Goal: Information Seeking & Learning: Find specific fact

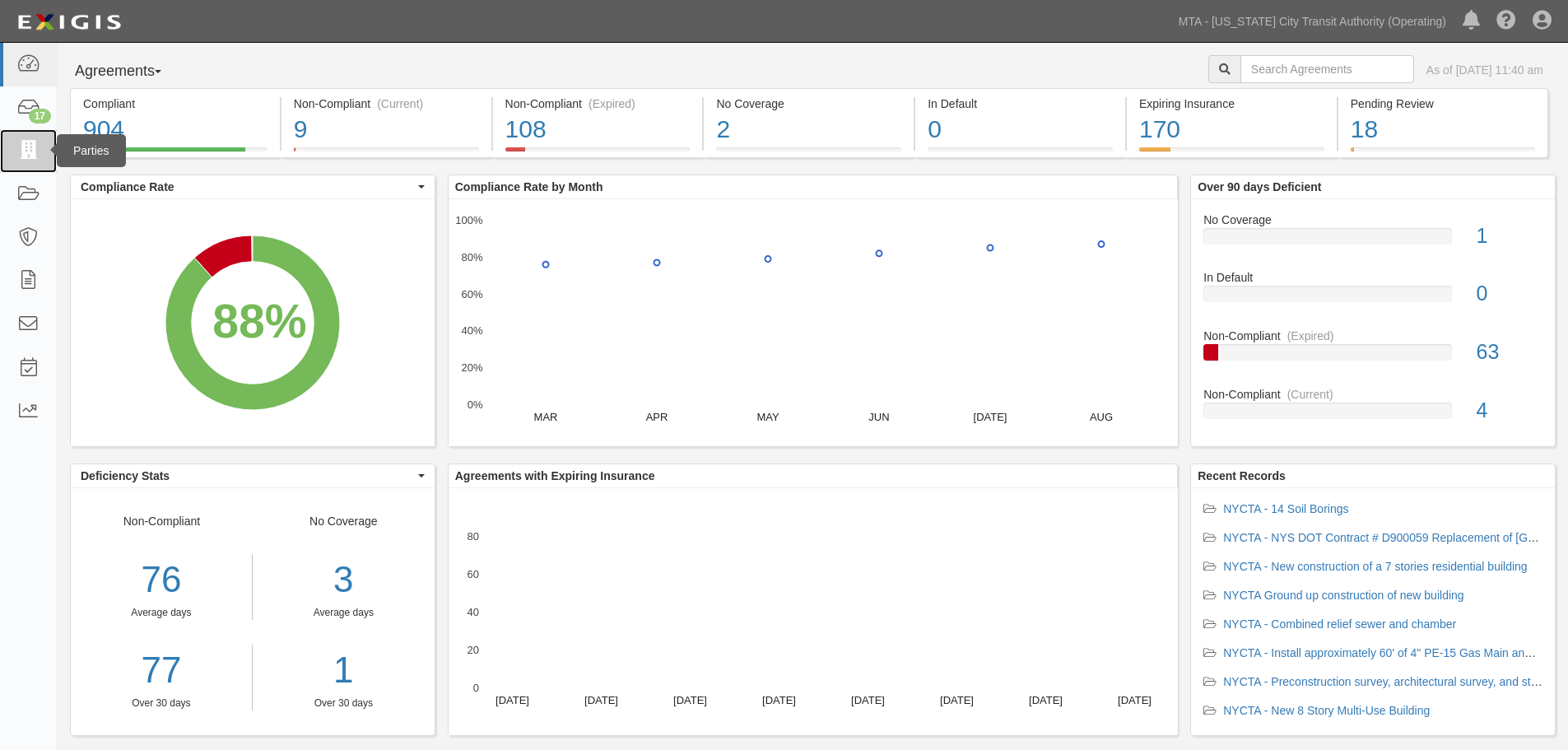
click at [17, 167] on link at bounding box center [28, 151] width 56 height 44
click at [19, 186] on icon at bounding box center [28, 194] width 23 height 19
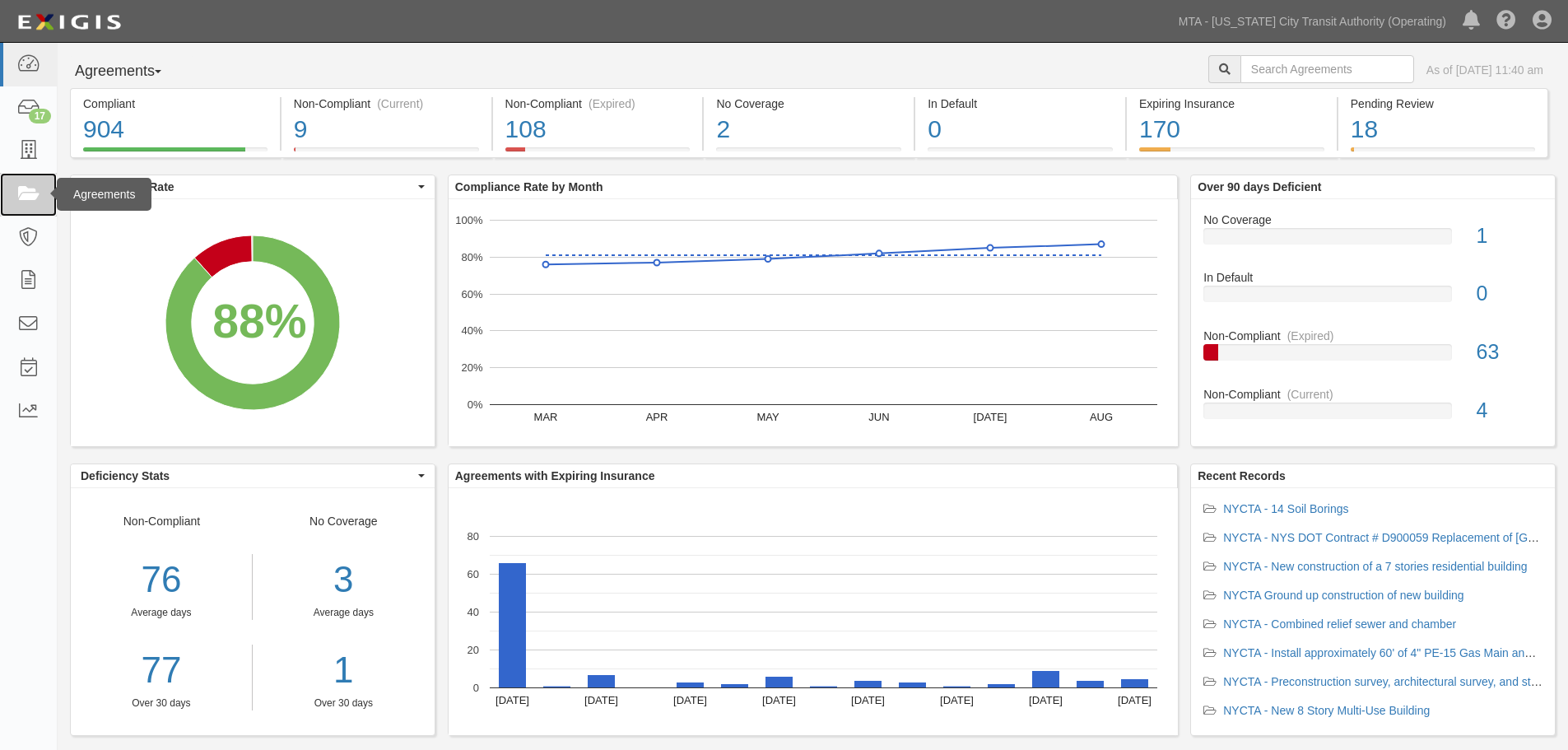
click at [7, 197] on link at bounding box center [28, 194] width 56 height 44
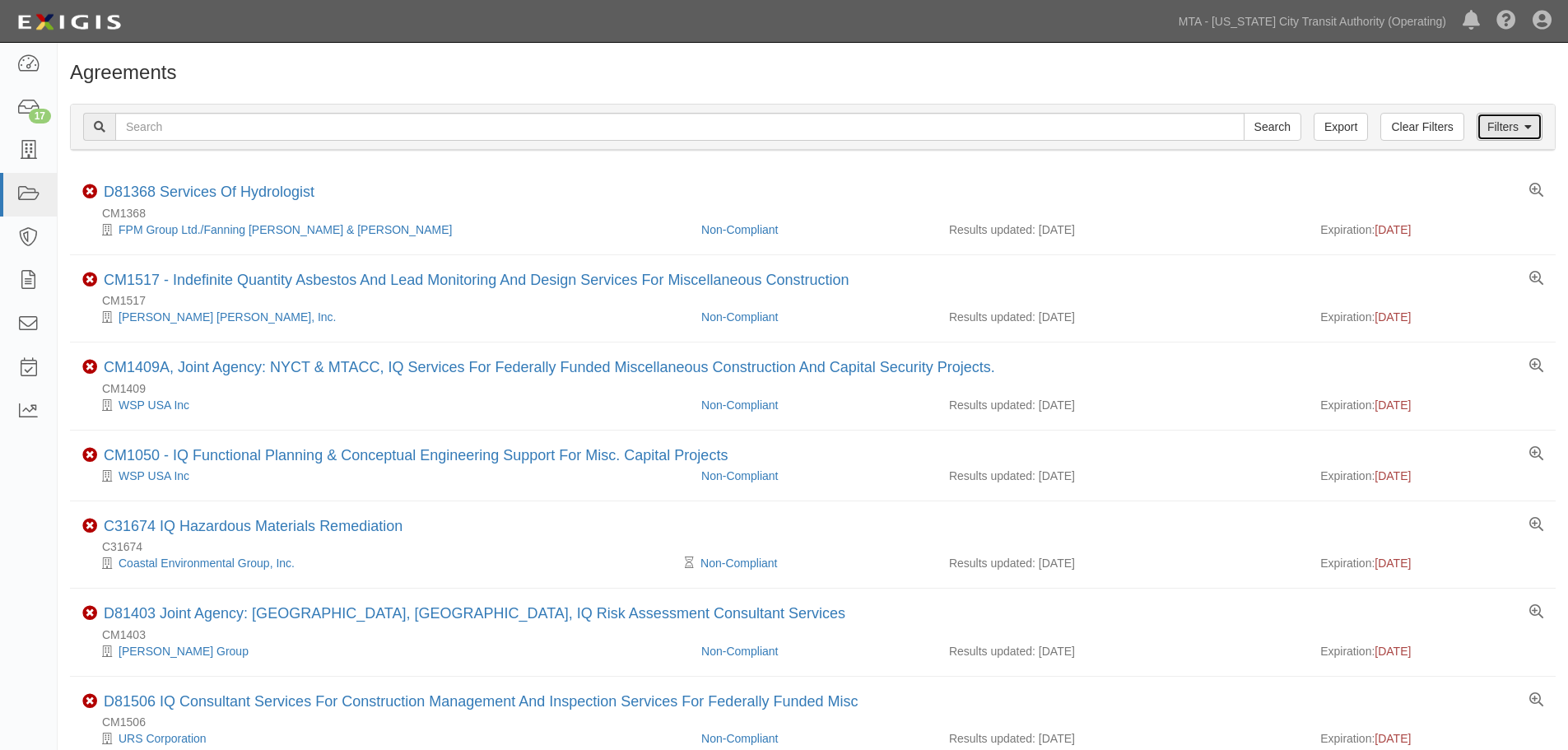
click at [1517, 114] on link "Filters" at bounding box center [1509, 126] width 65 height 28
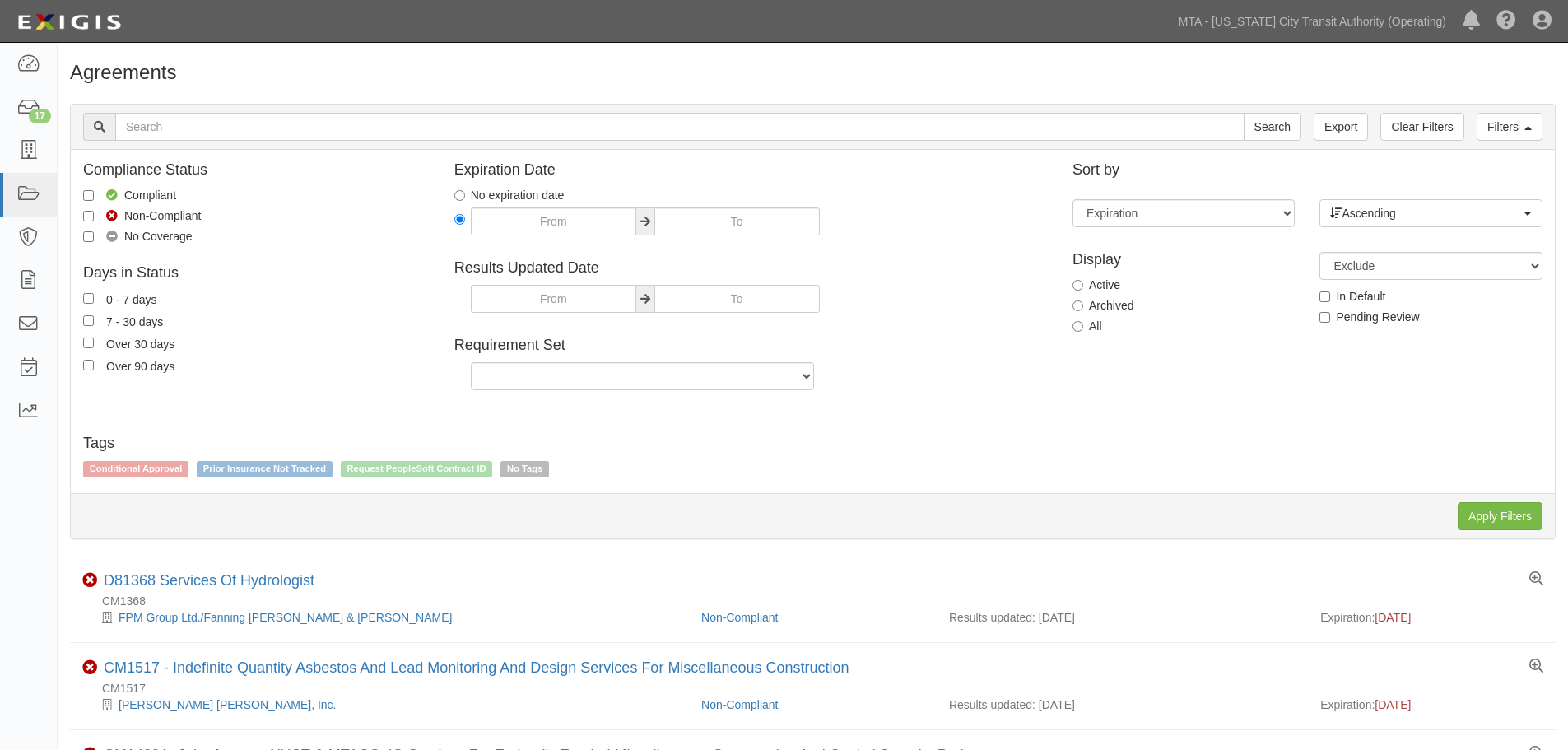
click at [1107, 321] on div "All" at bounding box center [1184, 325] width 222 height 16
click at [1103, 324] on div "All" at bounding box center [1184, 325] width 222 height 16
click at [1092, 316] on div "Display Active Archived All" at bounding box center [1183, 290] width 247 height 103
click at [1099, 326] on label "All" at bounding box center [1087, 325] width 30 height 16
click at [1083, 326] on input "All" at bounding box center [1079, 326] width 11 height 11
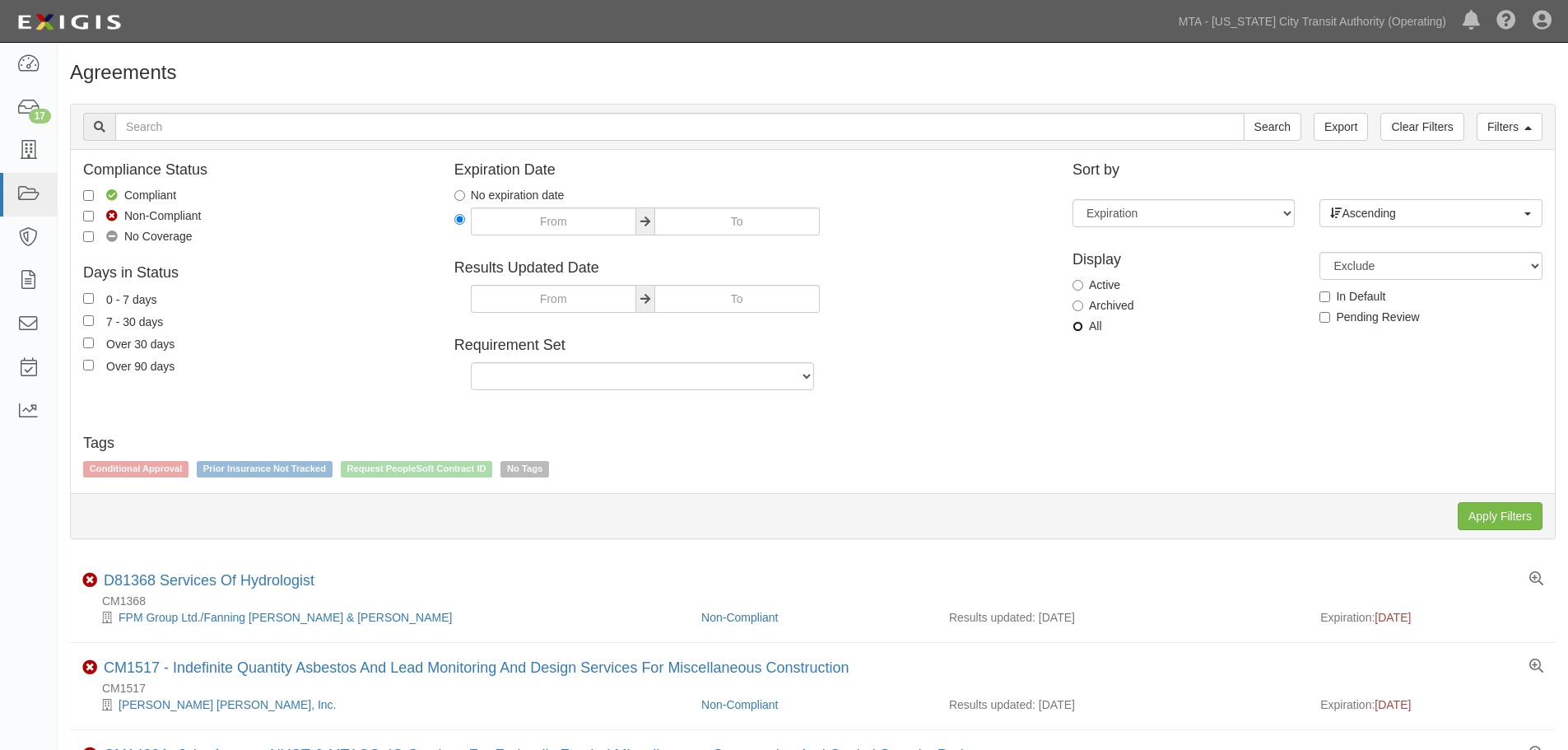
radio input "true"
click at [1496, 507] on input "Apply Filters" at bounding box center [1500, 515] width 85 height 28
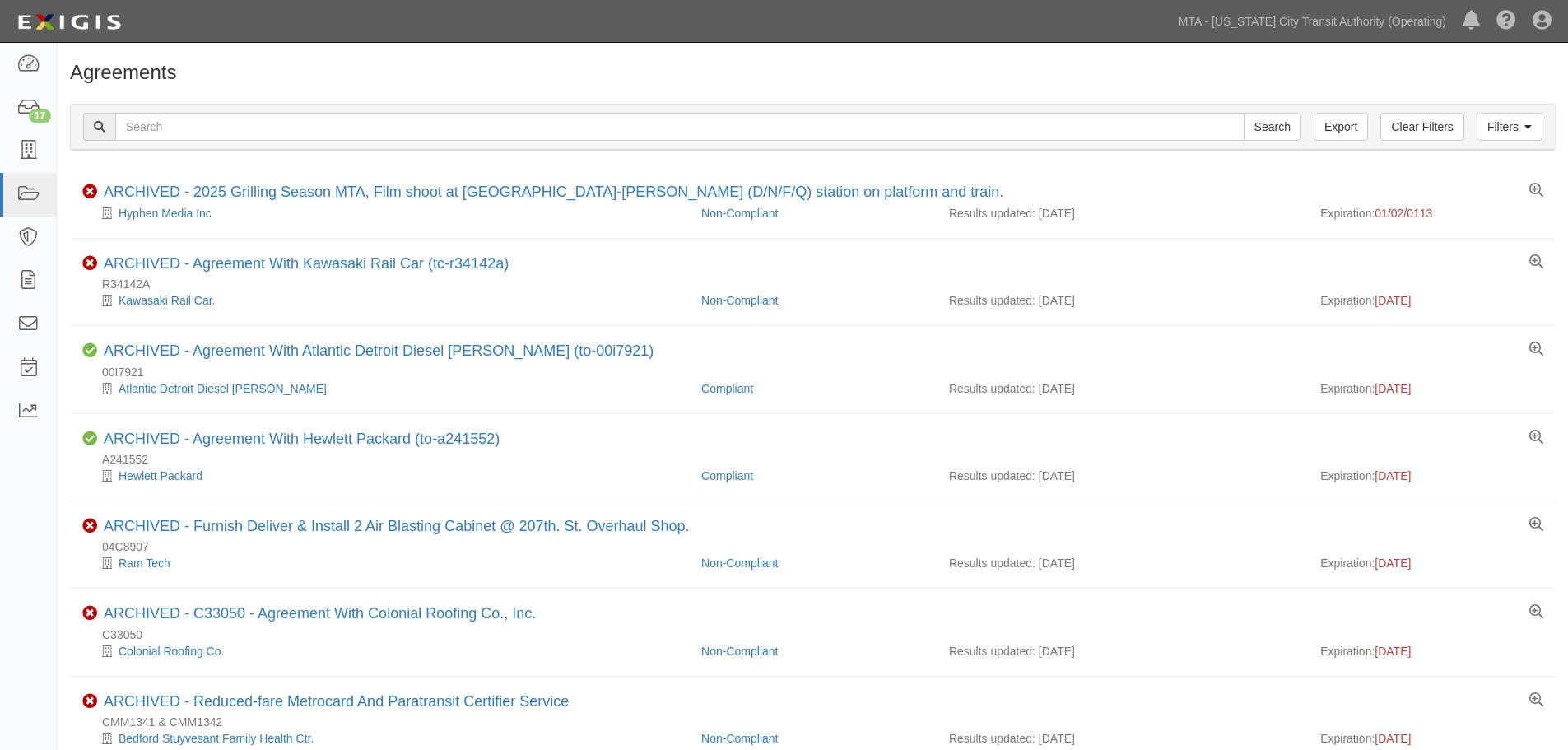
click at [485, 74] on h1 "Agreements" at bounding box center [812, 73] width 1486 height 22
click at [1514, 119] on link "Filters" at bounding box center [1509, 126] width 65 height 28
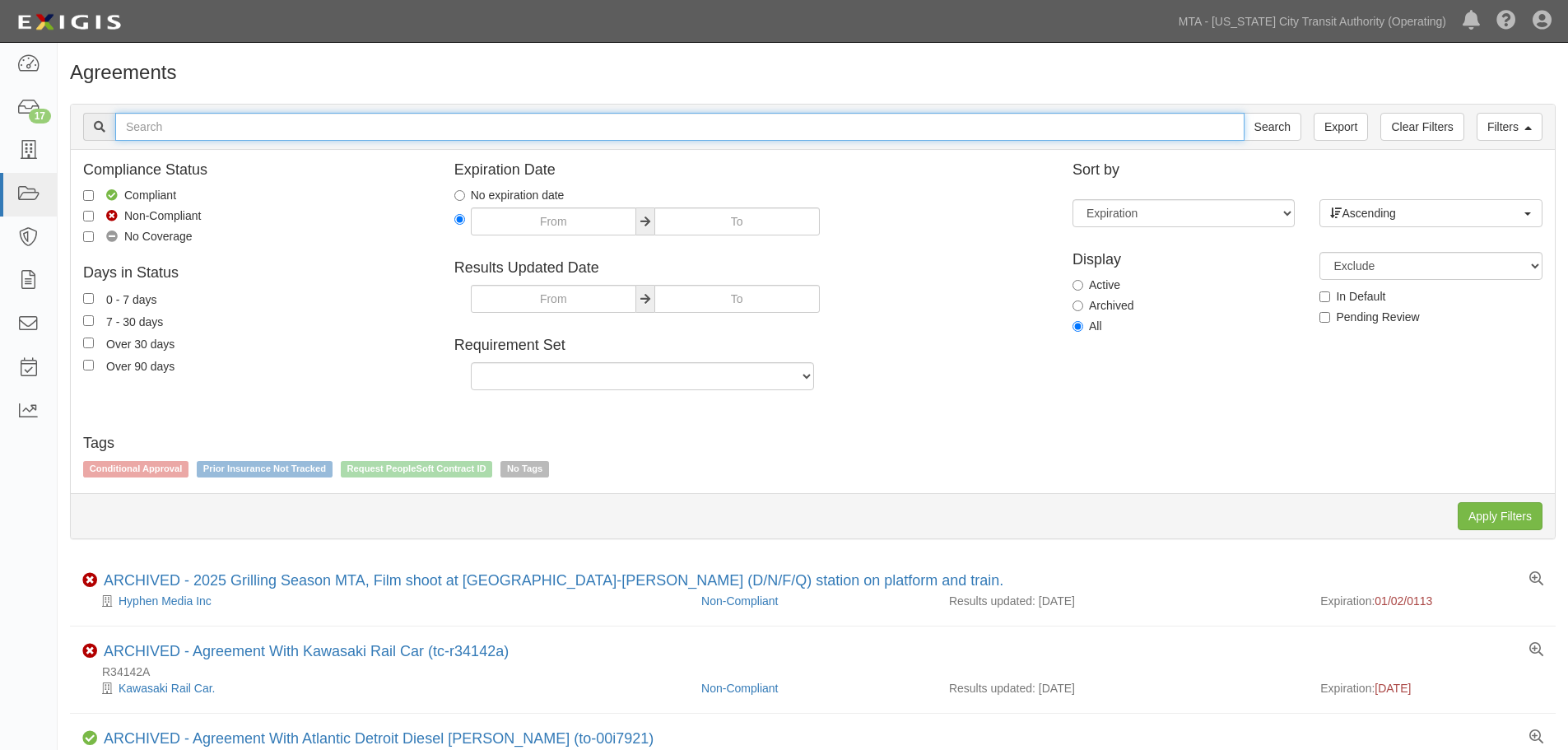
click at [391, 127] on input "text" at bounding box center [680, 126] width 1130 height 28
paste input "INS1332"
type input "INS1332"
click at [1244, 113] on input "Search" at bounding box center [1273, 126] width 57 height 28
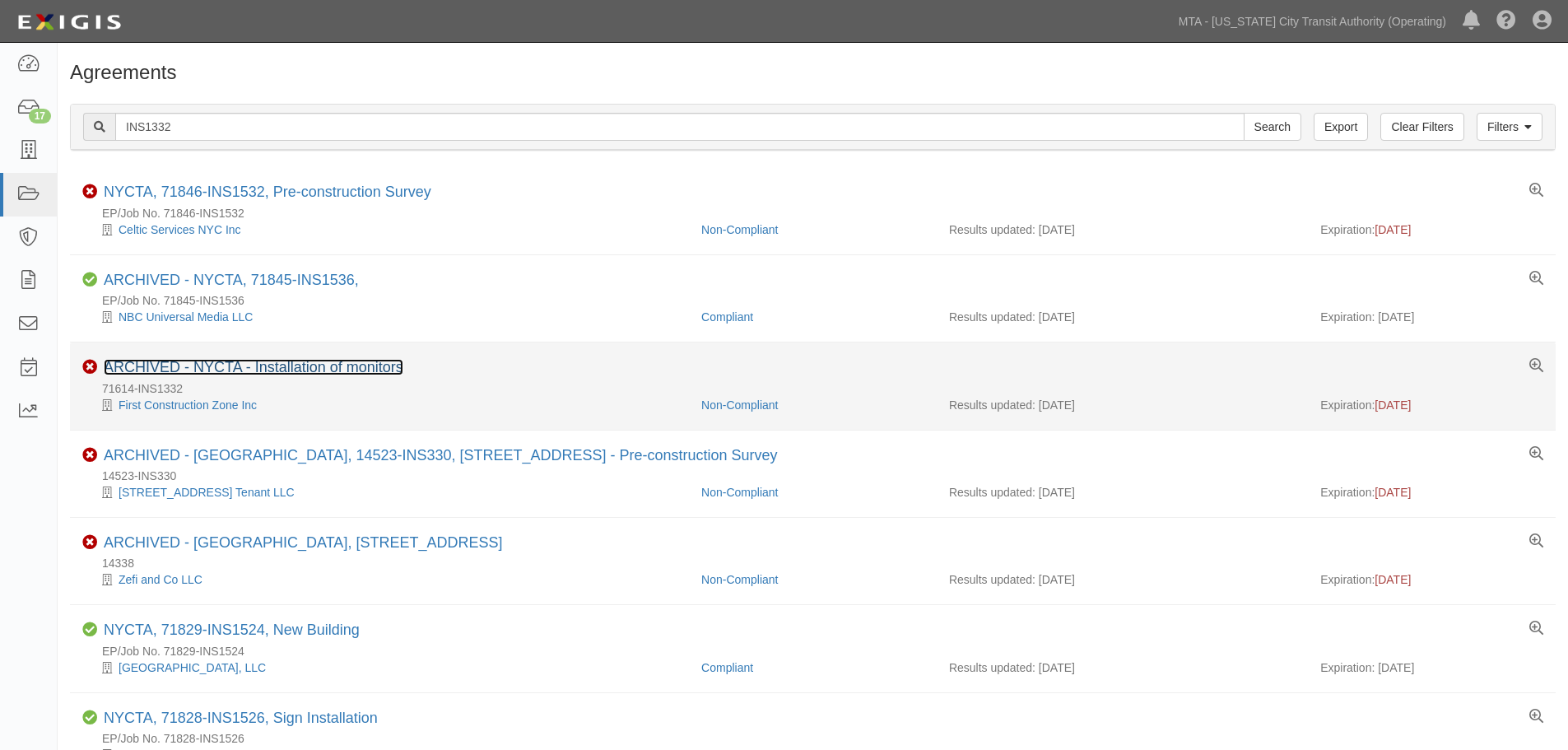
click at [334, 363] on link "ARCHIVED - NYCTA - Installation of monitors" at bounding box center [254, 366] width 299 height 16
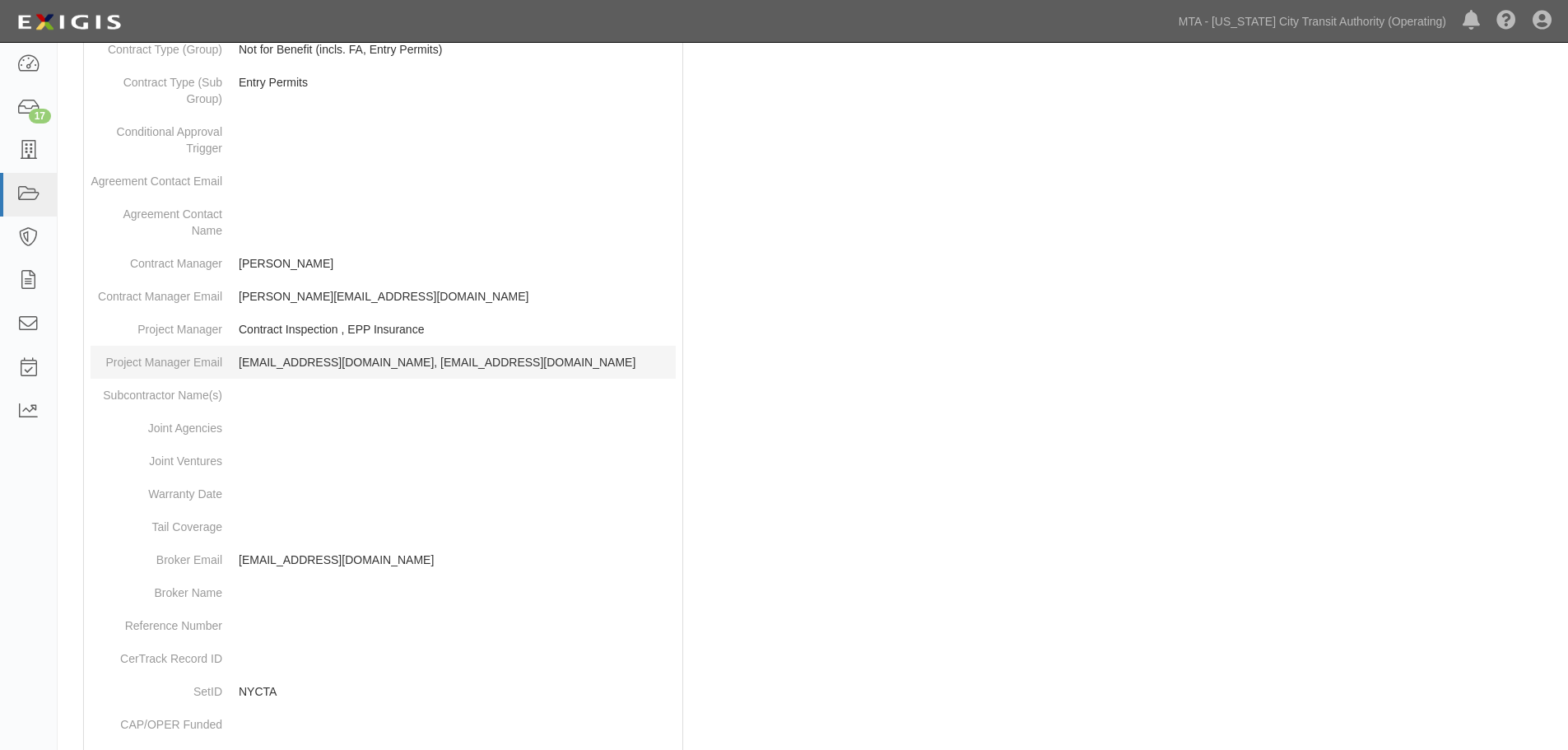
scroll to position [903, 0]
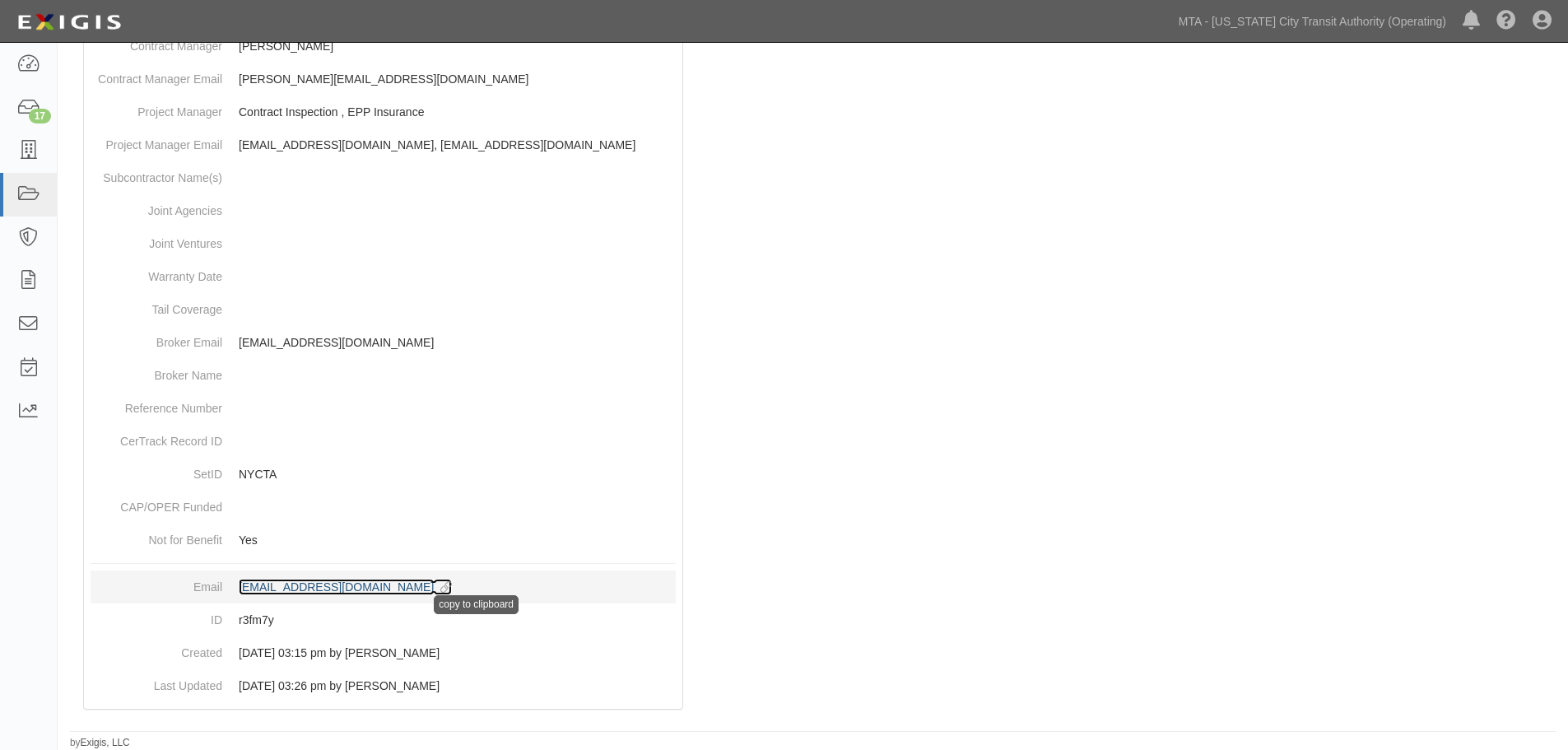
click at [452, 591] on icon at bounding box center [443, 587] width 18 height 12
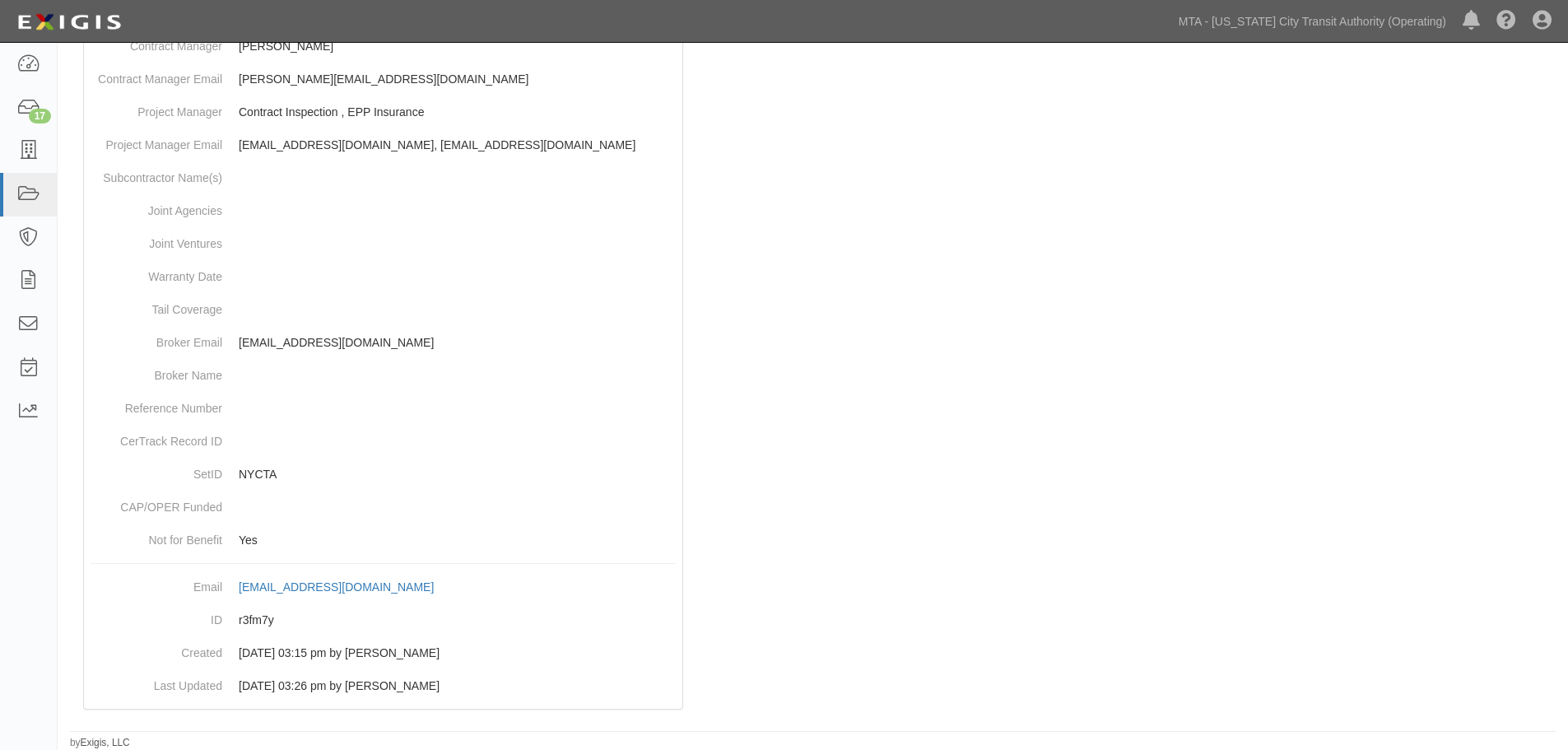
click at [913, 349] on div at bounding box center [812, 47] width 1486 height 1354
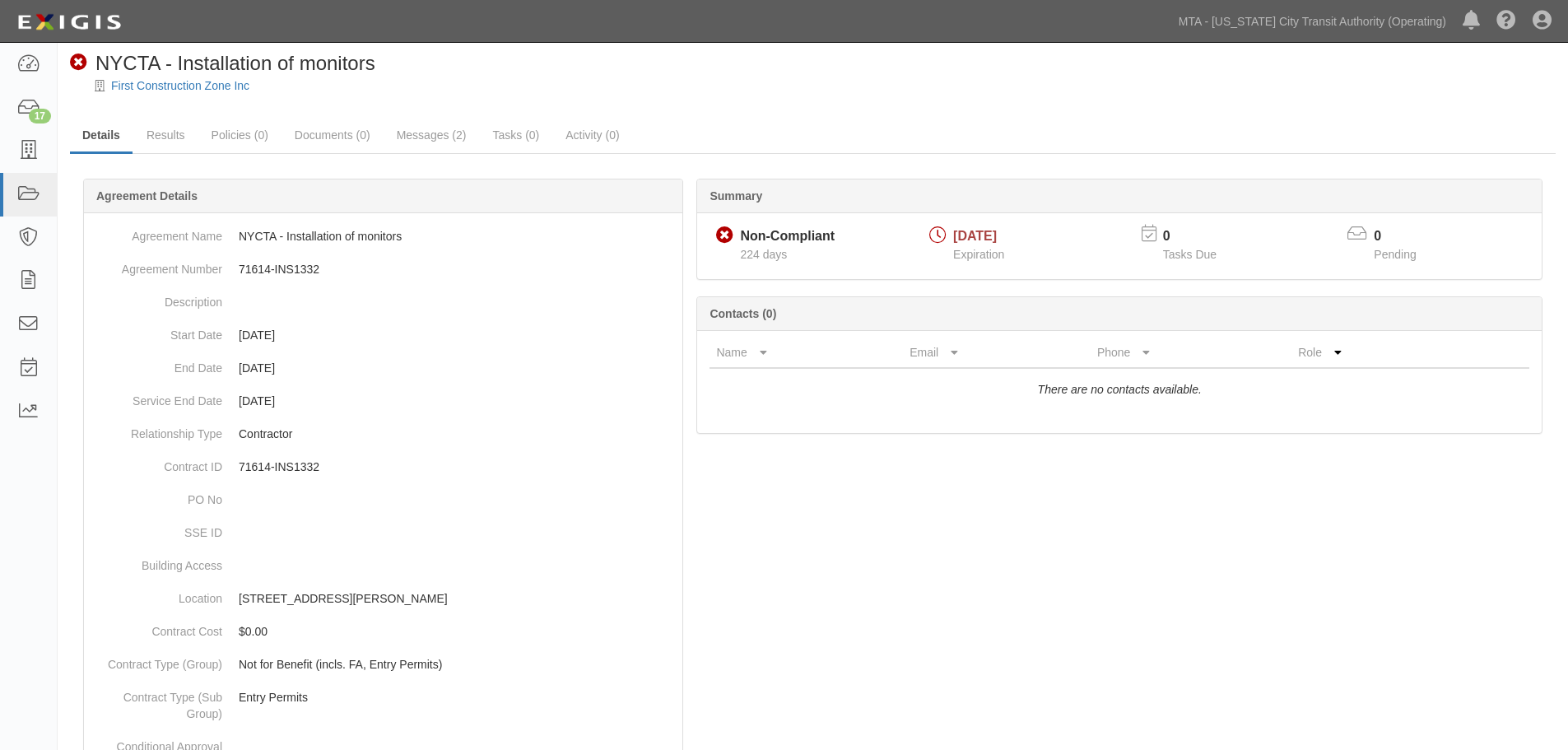
scroll to position [0, 0]
